Goal: Contribute content

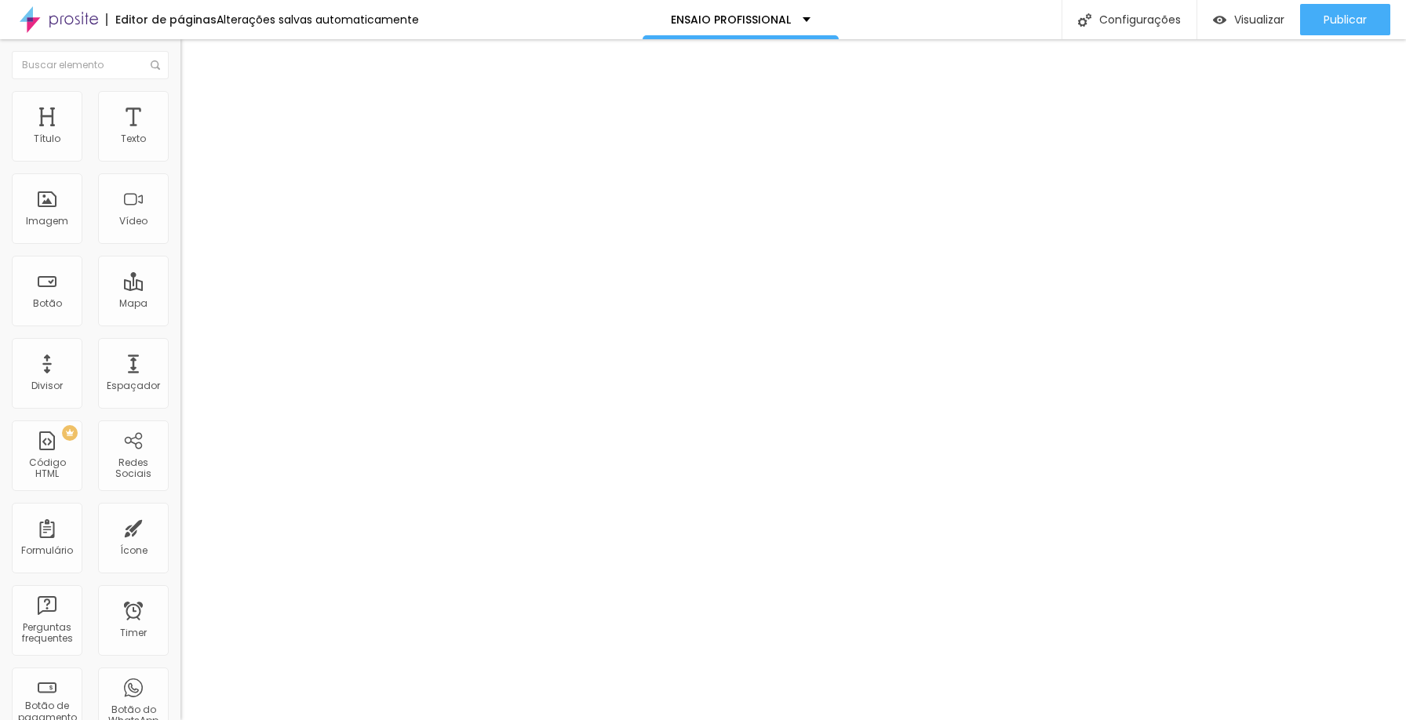
click at [192, 57] on img "button" at bounding box center [198, 57] width 13 height 13
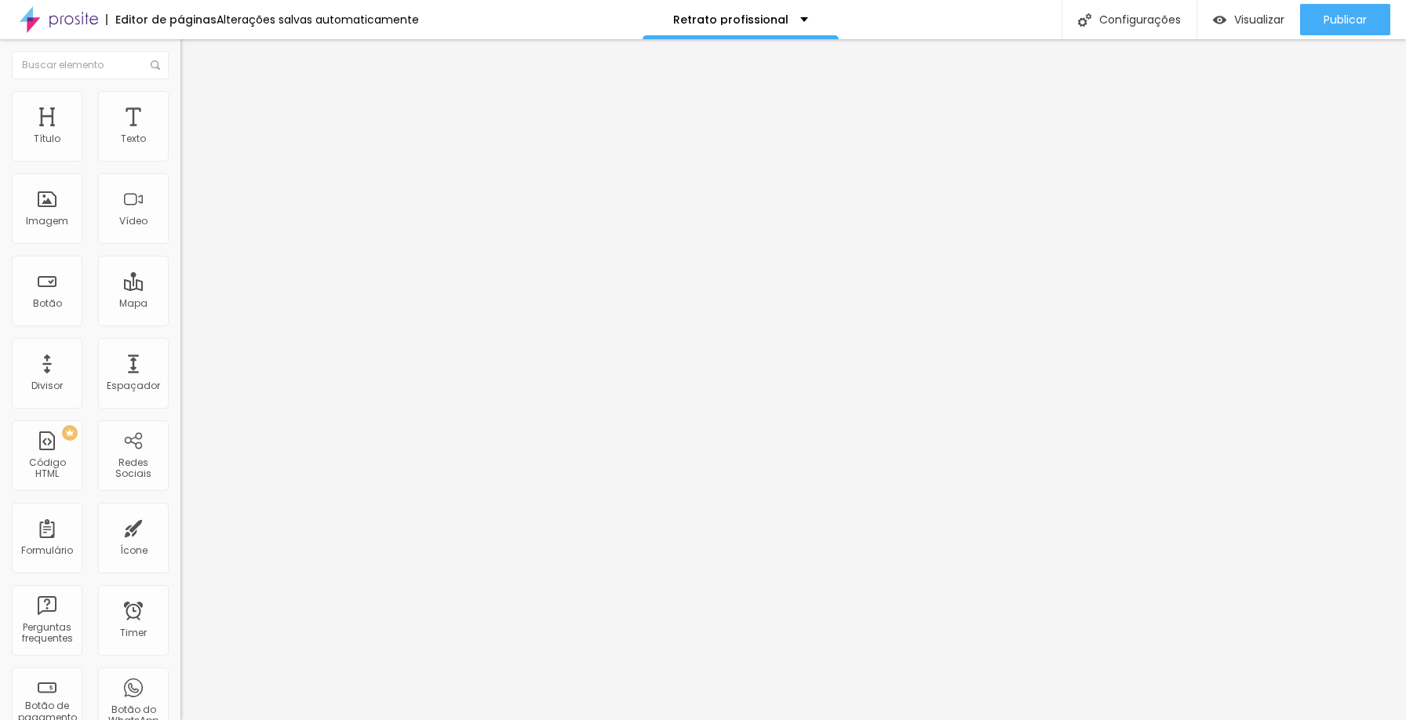
click at [181, 89] on img at bounding box center [188, 82] width 14 height 14
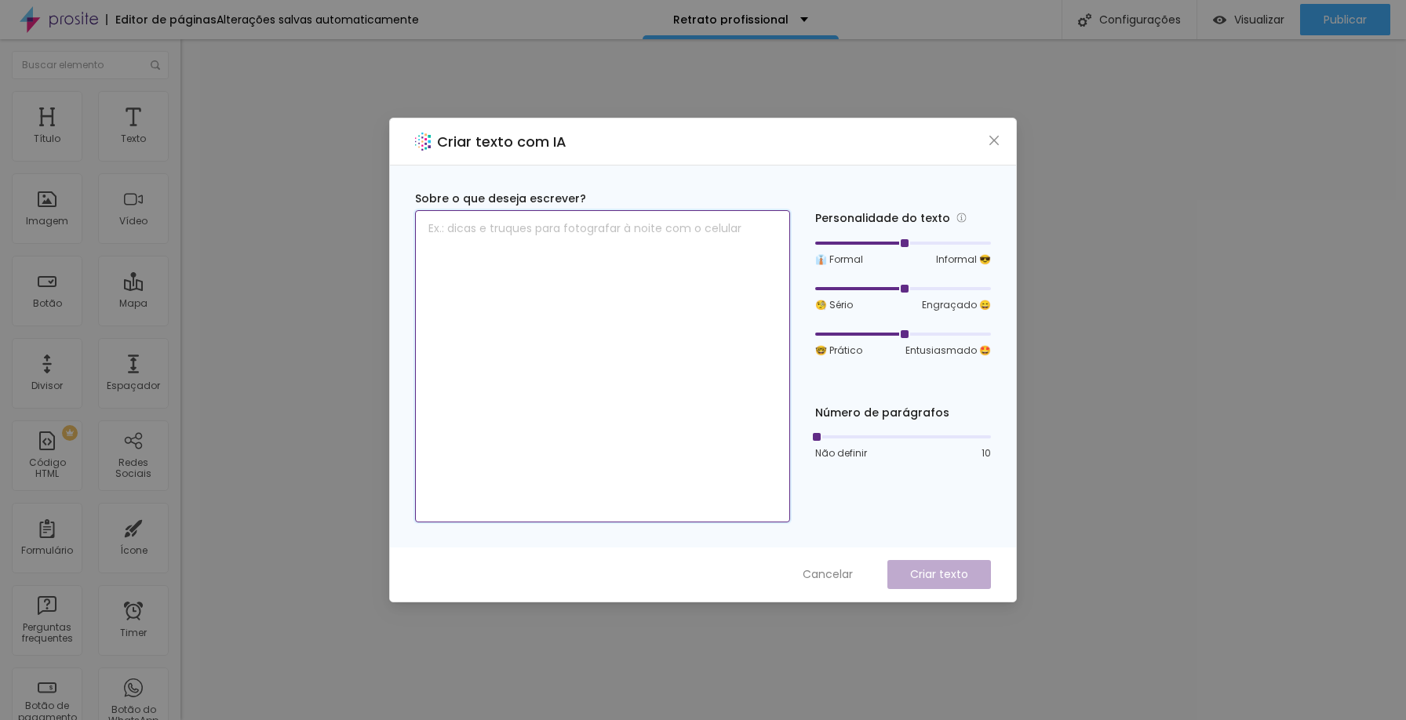
click at [651, 259] on textarea at bounding box center [602, 366] width 375 height 312
type textarea "ensaio profissional retrato corporativo"
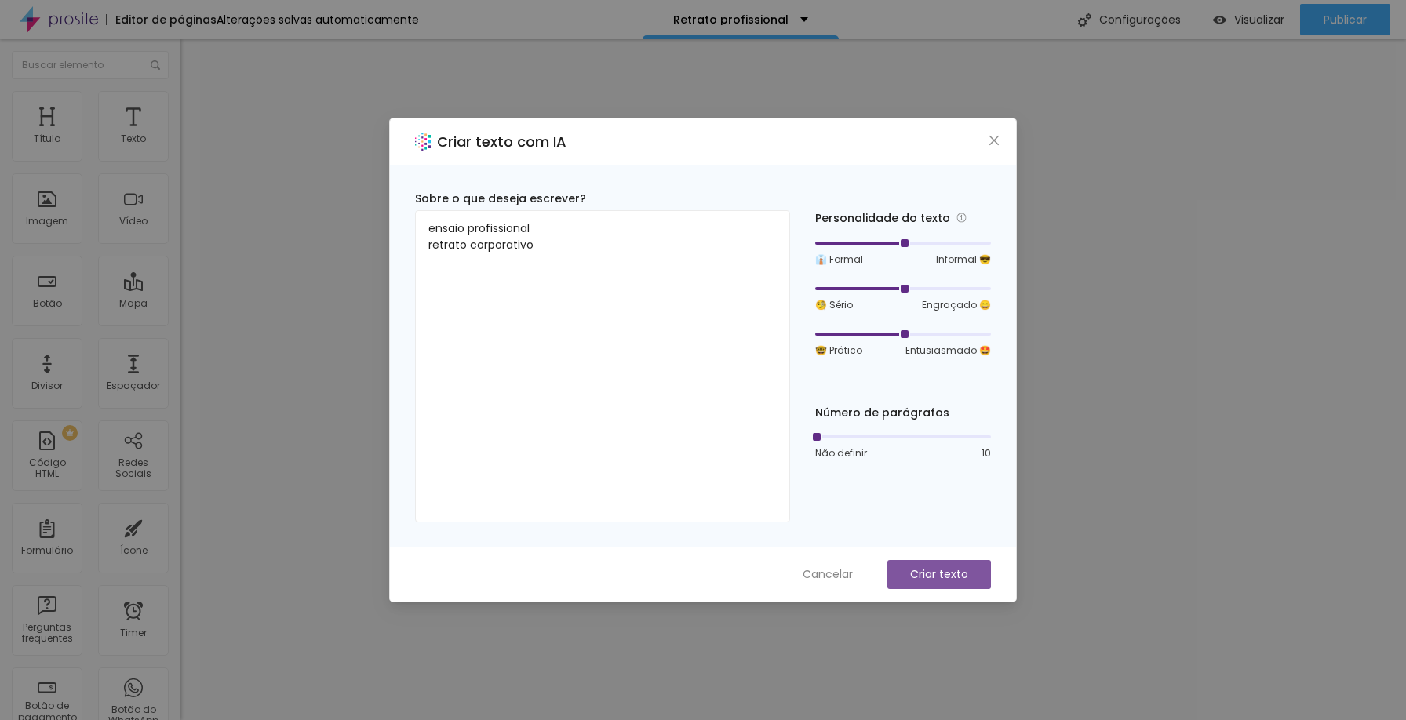
click at [959, 572] on p "Criar texto" at bounding box center [939, 575] width 58 height 16
click at [942, 565] on button "Criar texto" at bounding box center [940, 574] width 104 height 29
click at [840, 578] on span "Cancelar" at bounding box center [828, 575] width 50 height 16
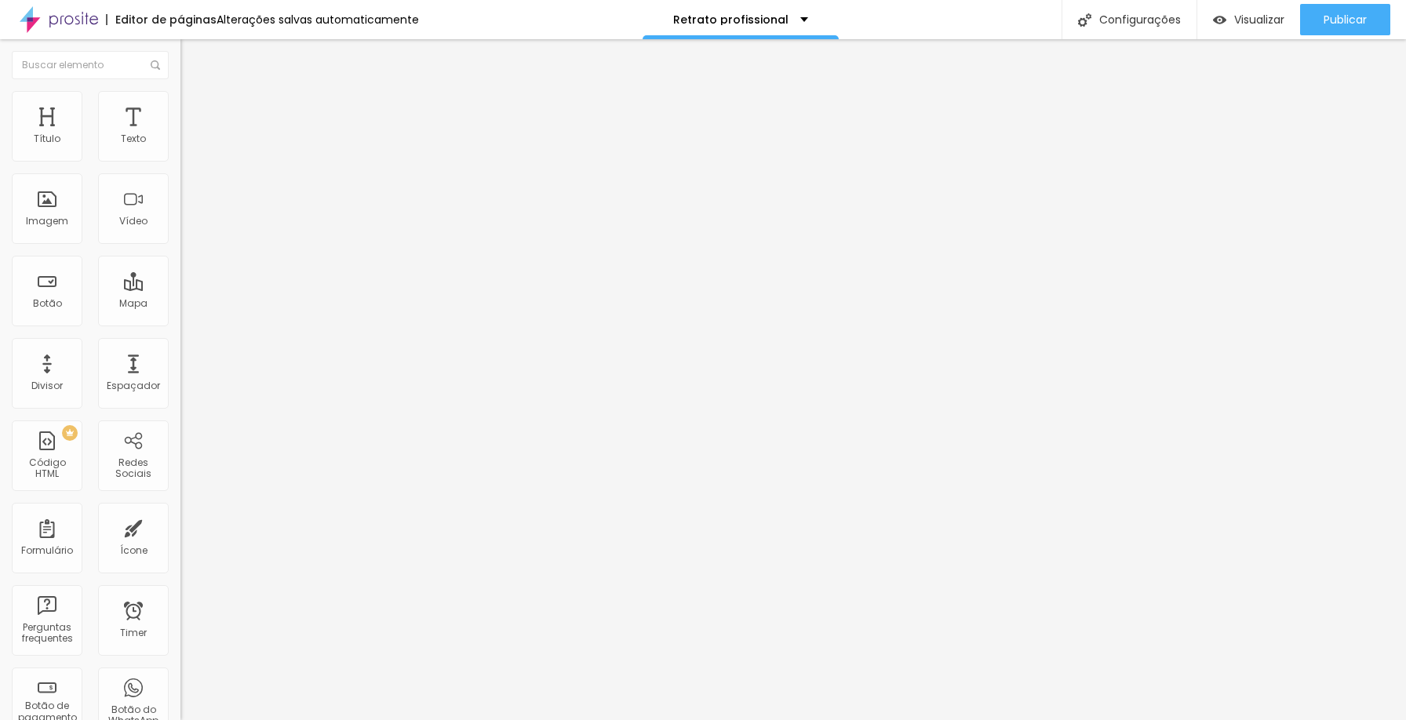
type input "79"
type input "78"
type input "77"
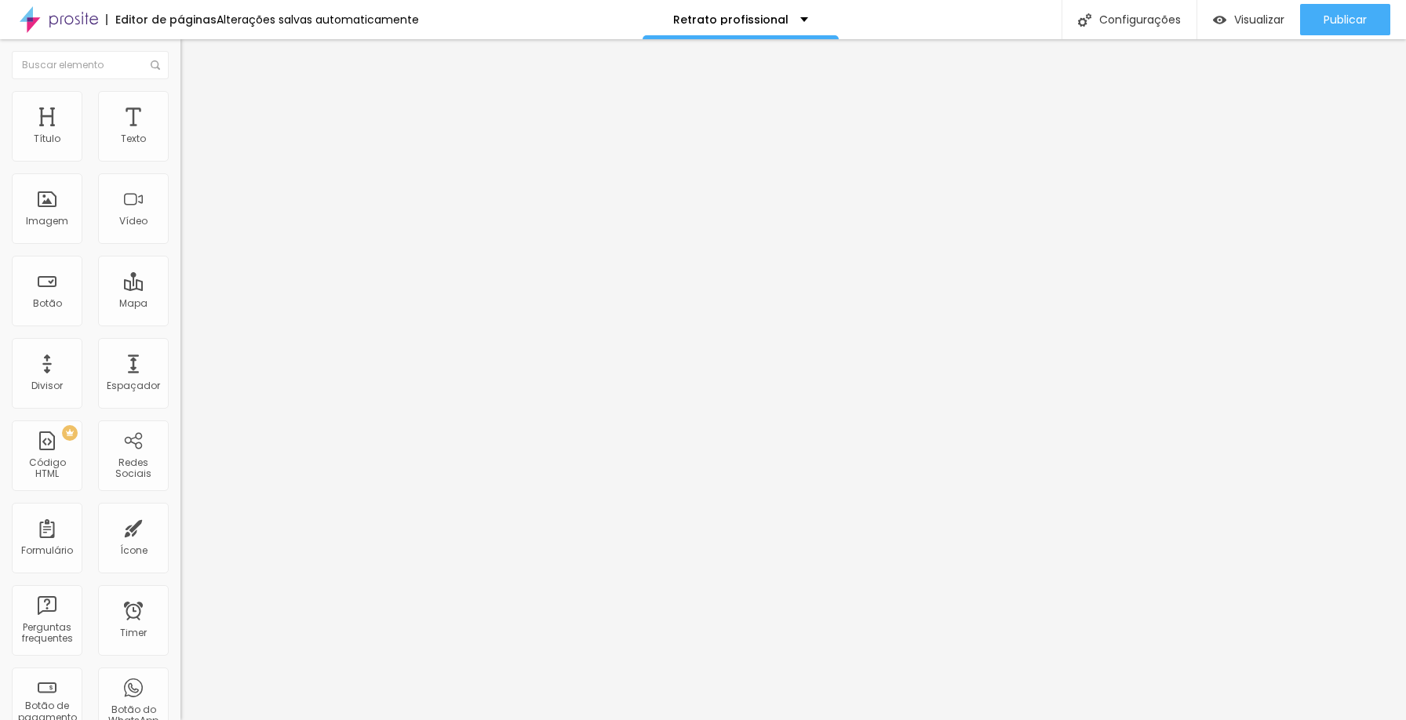
type input "77"
type input "76"
type input "75"
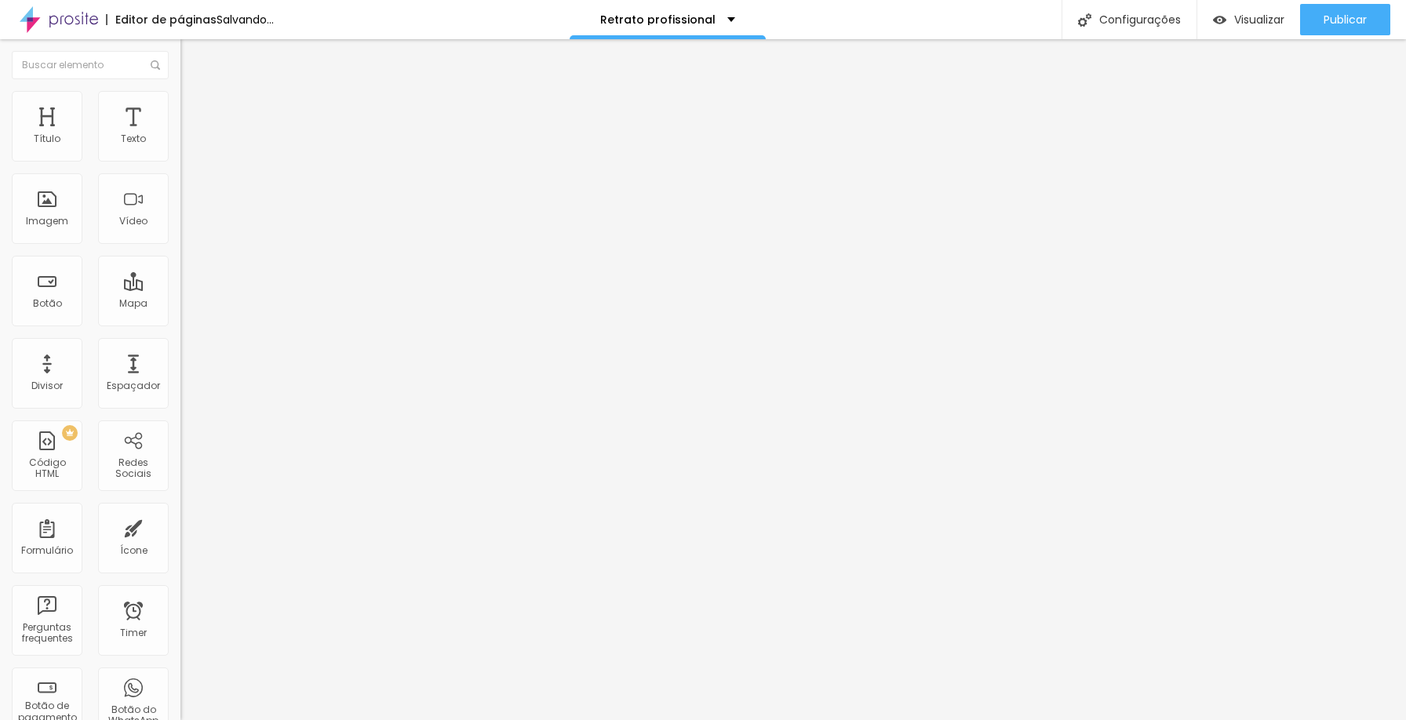
type input "74"
type input "73"
type input "72"
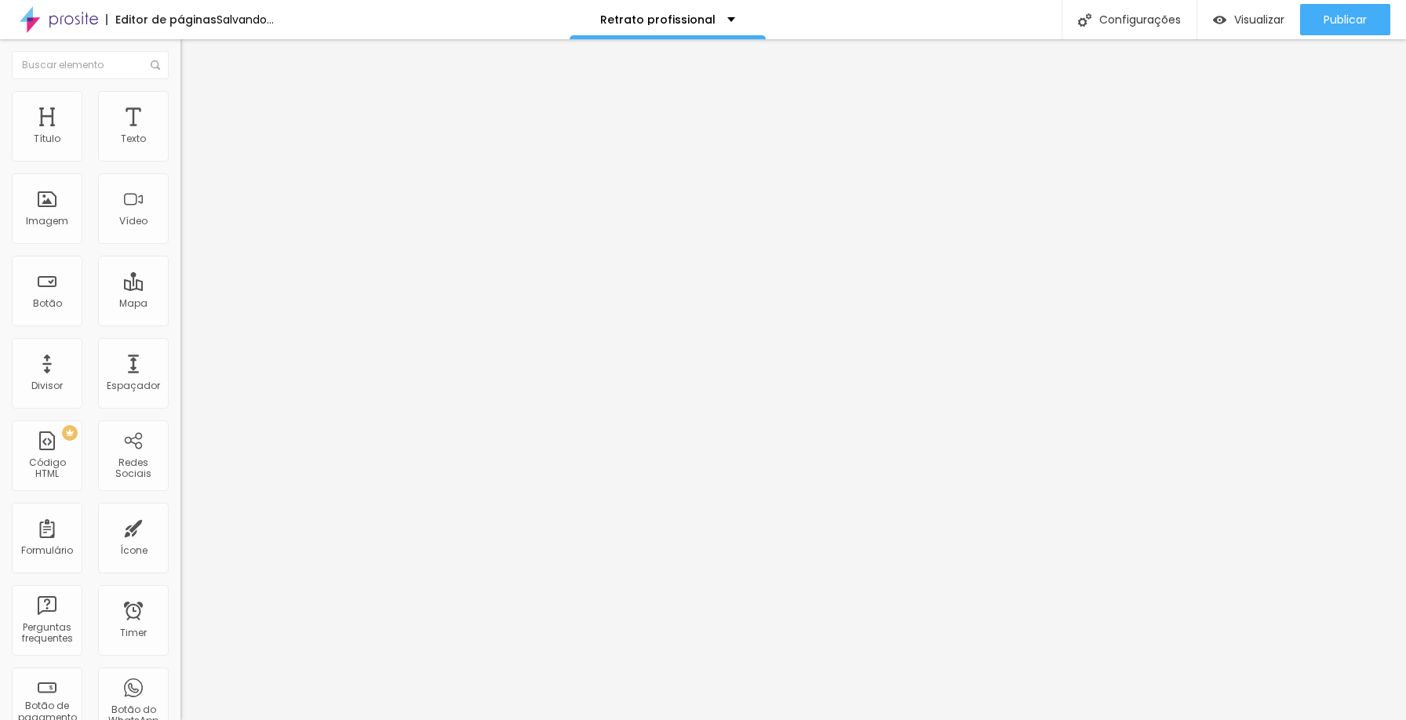
type input "72"
type input "71"
type input "70"
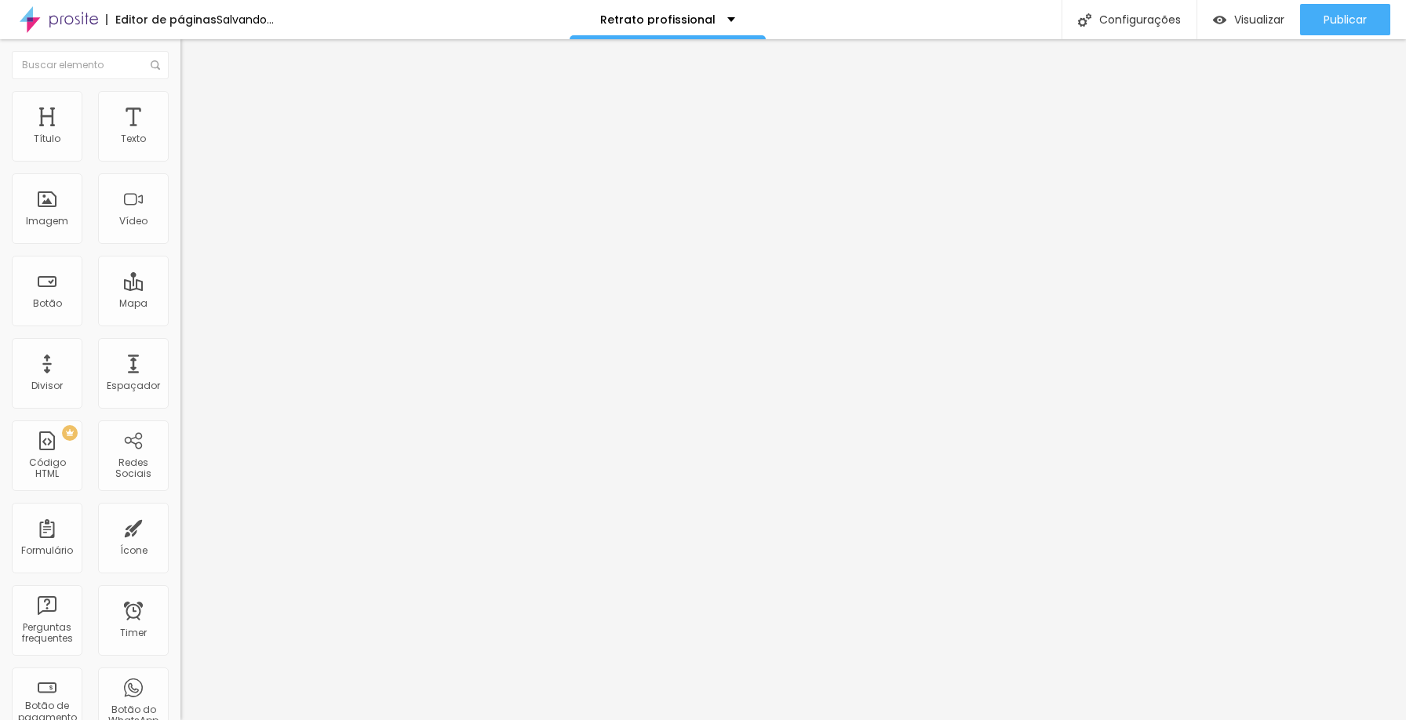
type input "71"
type input "72"
drag, startPoint x: 109, startPoint y: 328, endPoint x: 100, endPoint y: 328, distance: 8.6
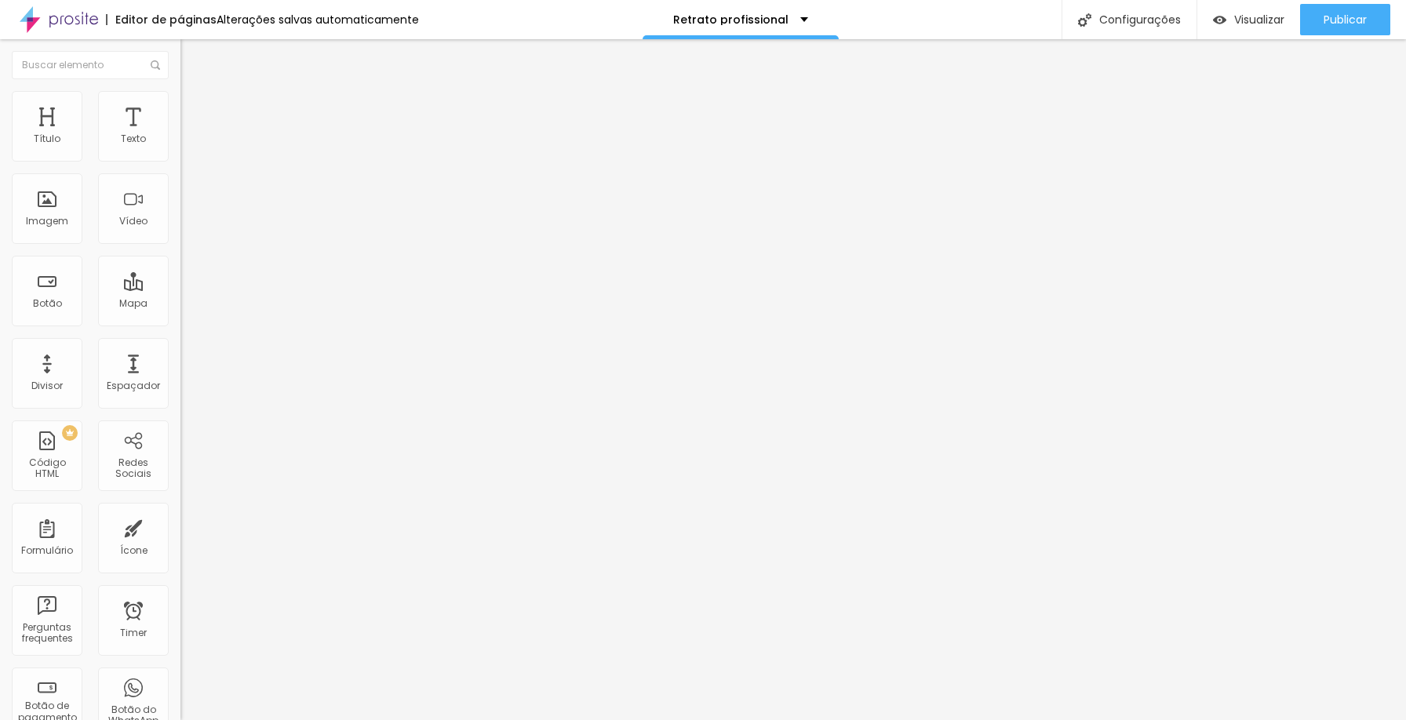
type input "72"
click at [181, 370] on input "range" at bounding box center [231, 376] width 101 height 13
click at [1254, 23] on span "Visualizar" at bounding box center [1260, 19] width 50 height 13
